Goal: Task Accomplishment & Management: Complete application form

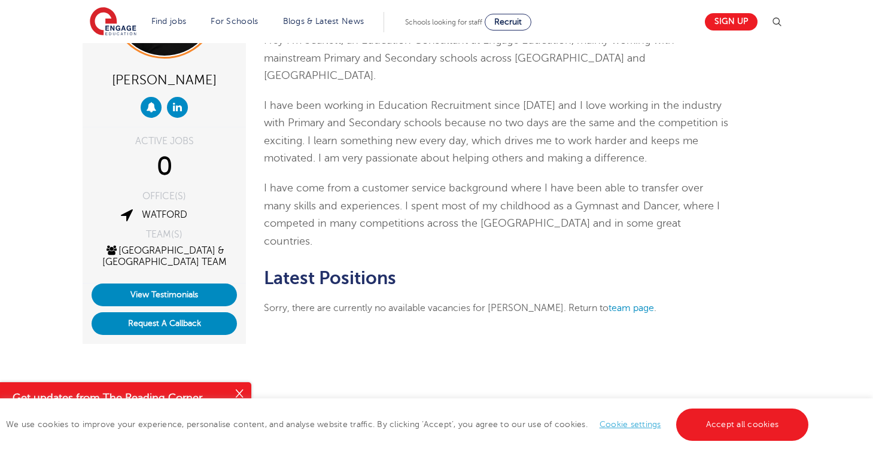
scroll to position [137, 0]
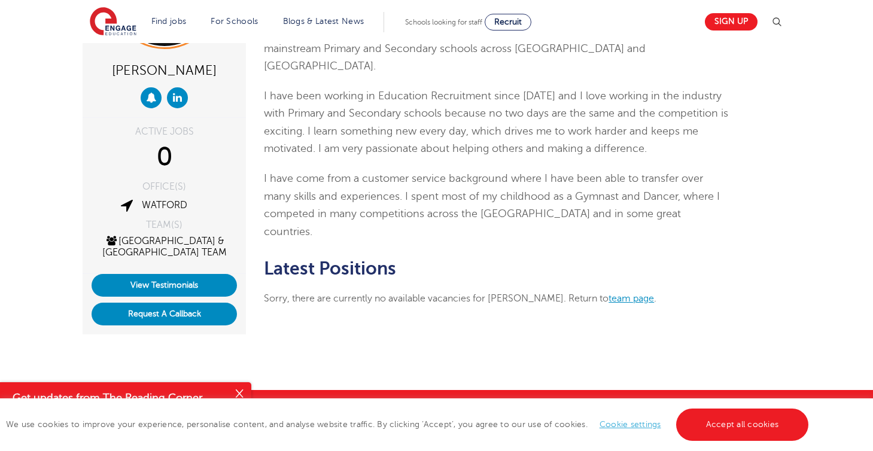
click at [634, 293] on link "team page" at bounding box center [631, 298] width 45 height 11
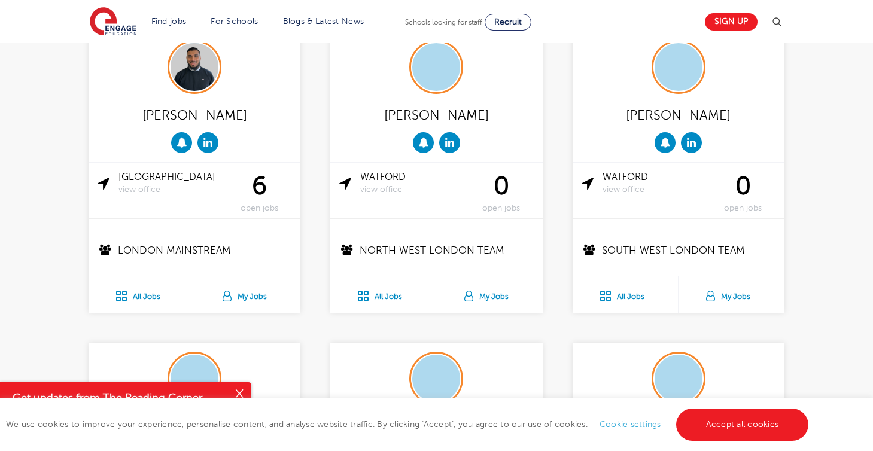
scroll to position [986, 0]
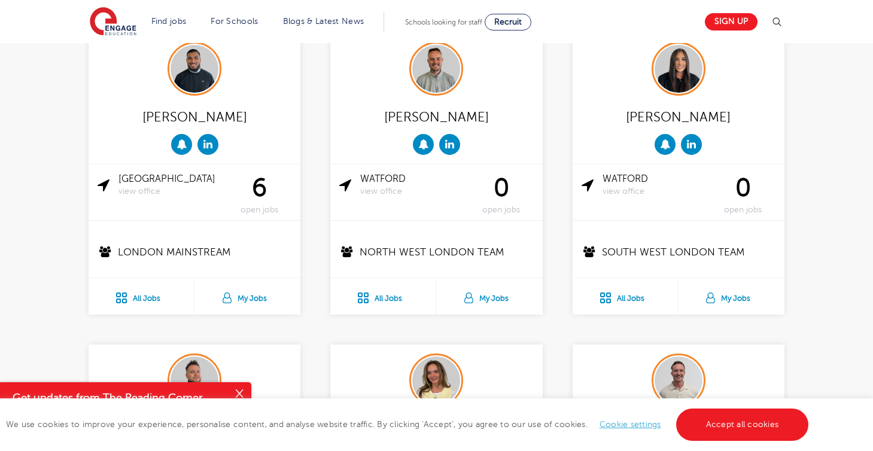
click at [625, 299] on link "All Jobs" at bounding box center [625, 296] width 105 height 37
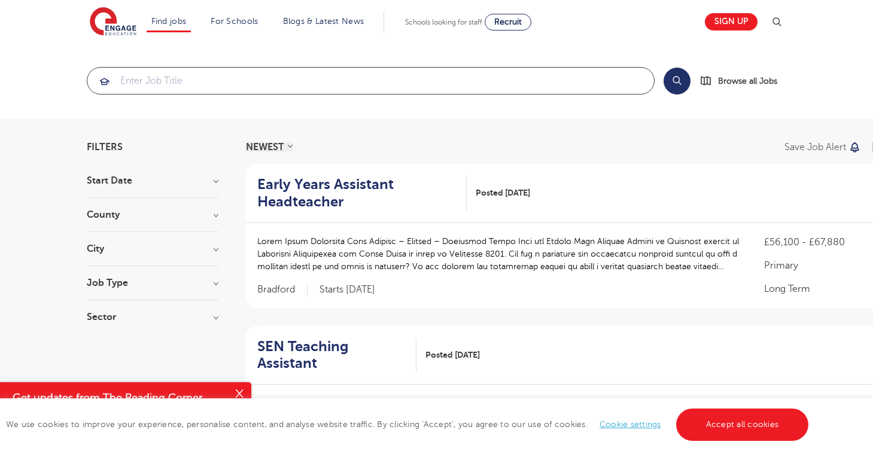
click at [460, 85] on input "search" at bounding box center [370, 81] width 567 height 26
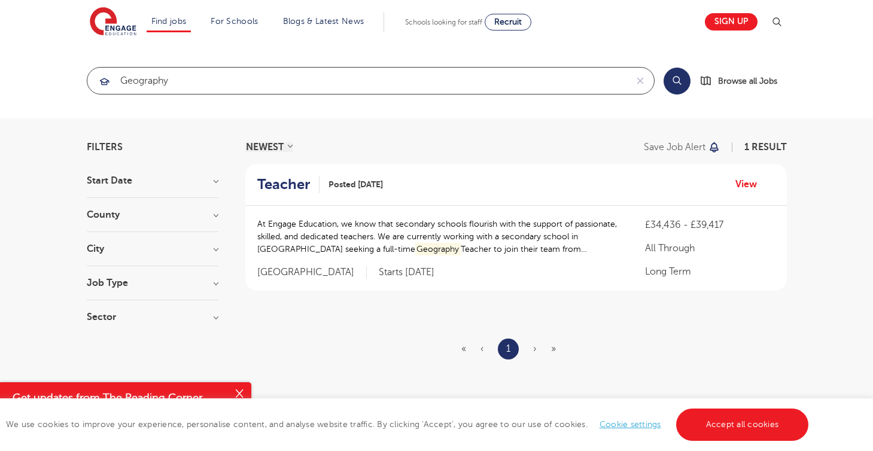
type input "Geography"
click button "Submit" at bounding box center [0, 0] width 0 height 0
